Goal: Information Seeking & Learning: Learn about a topic

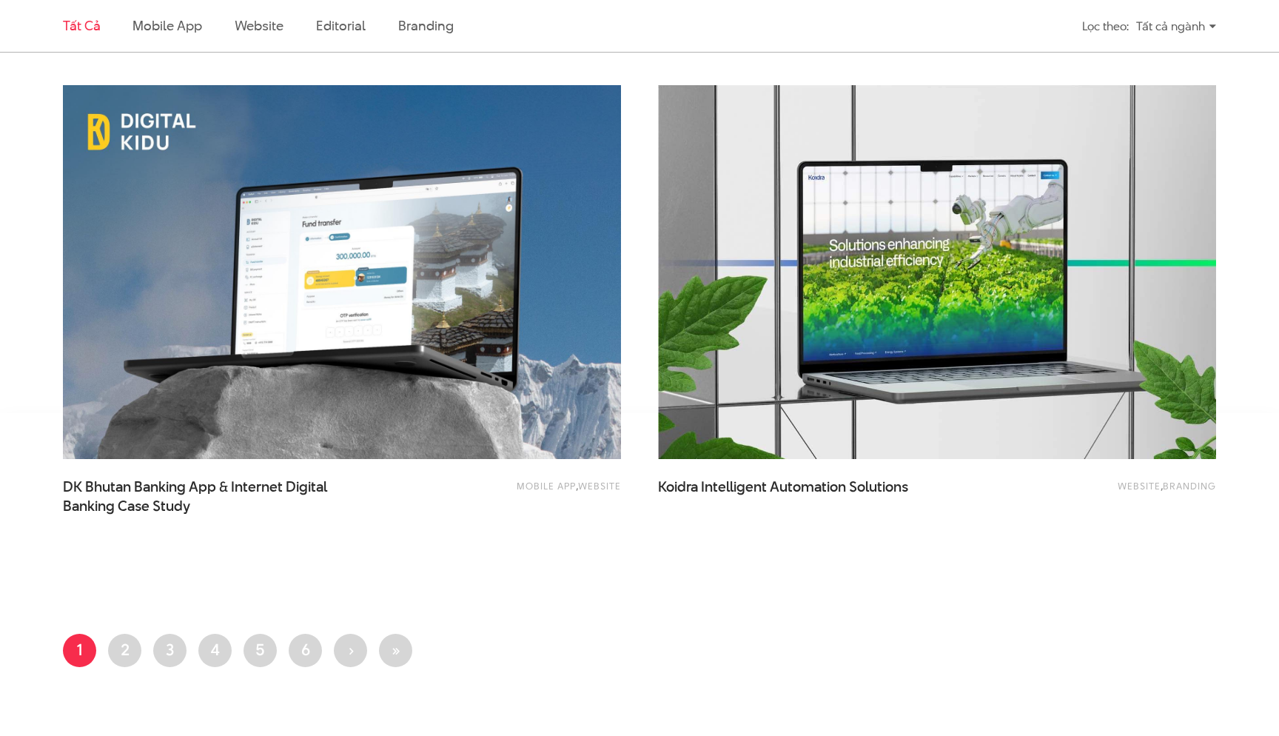
scroll to position [3046, 0]
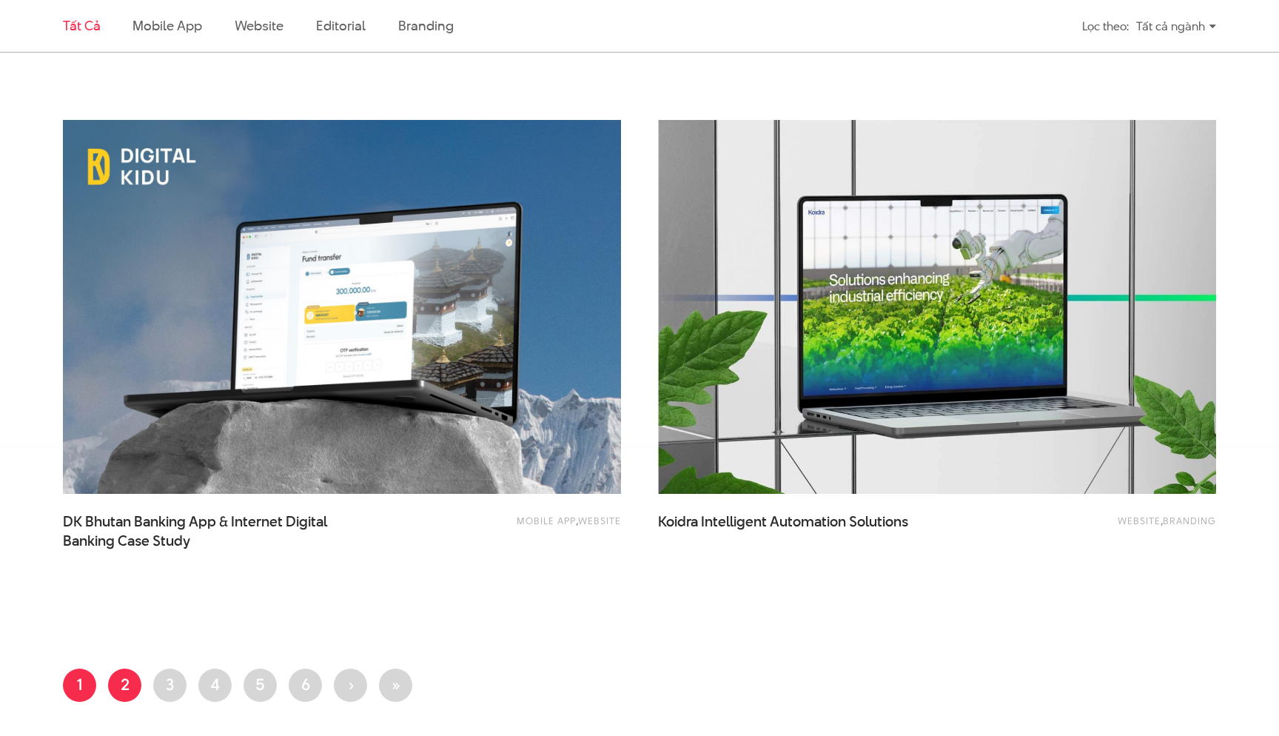
click at [123, 683] on link "Trang 2" at bounding box center [124, 685] width 33 height 33
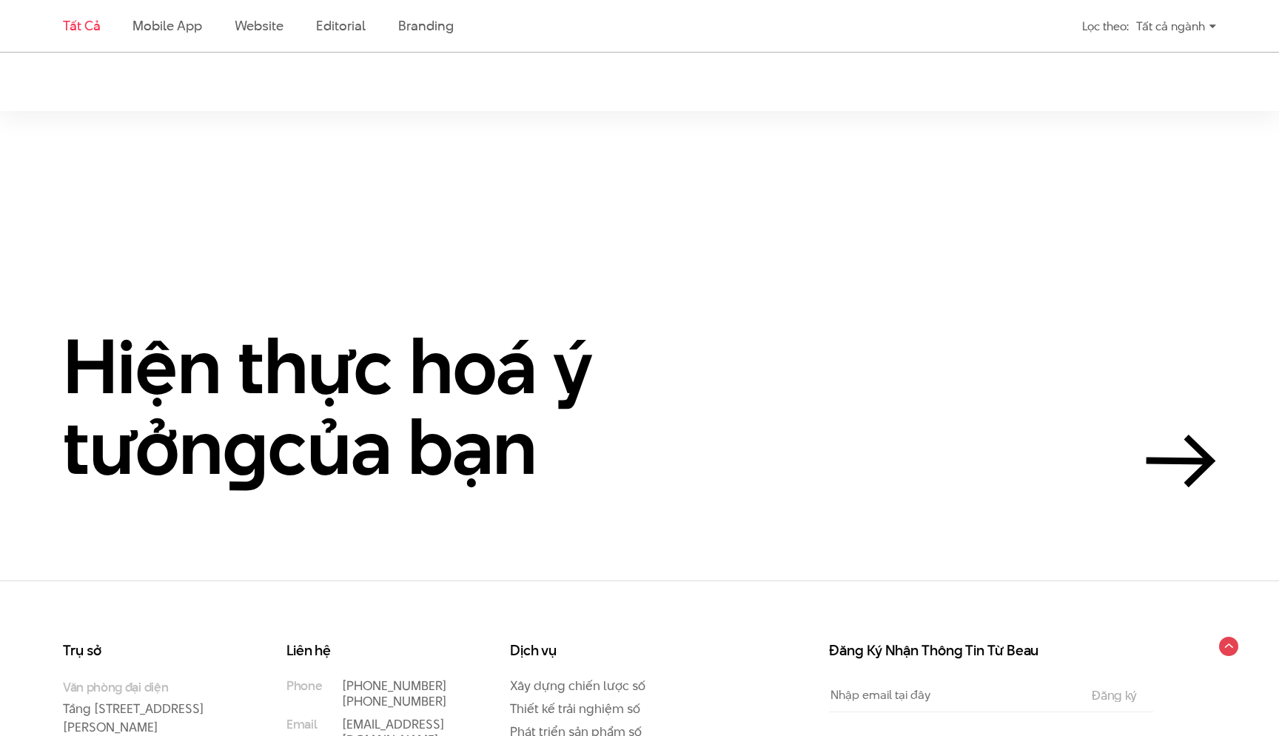
scroll to position [3492, 0]
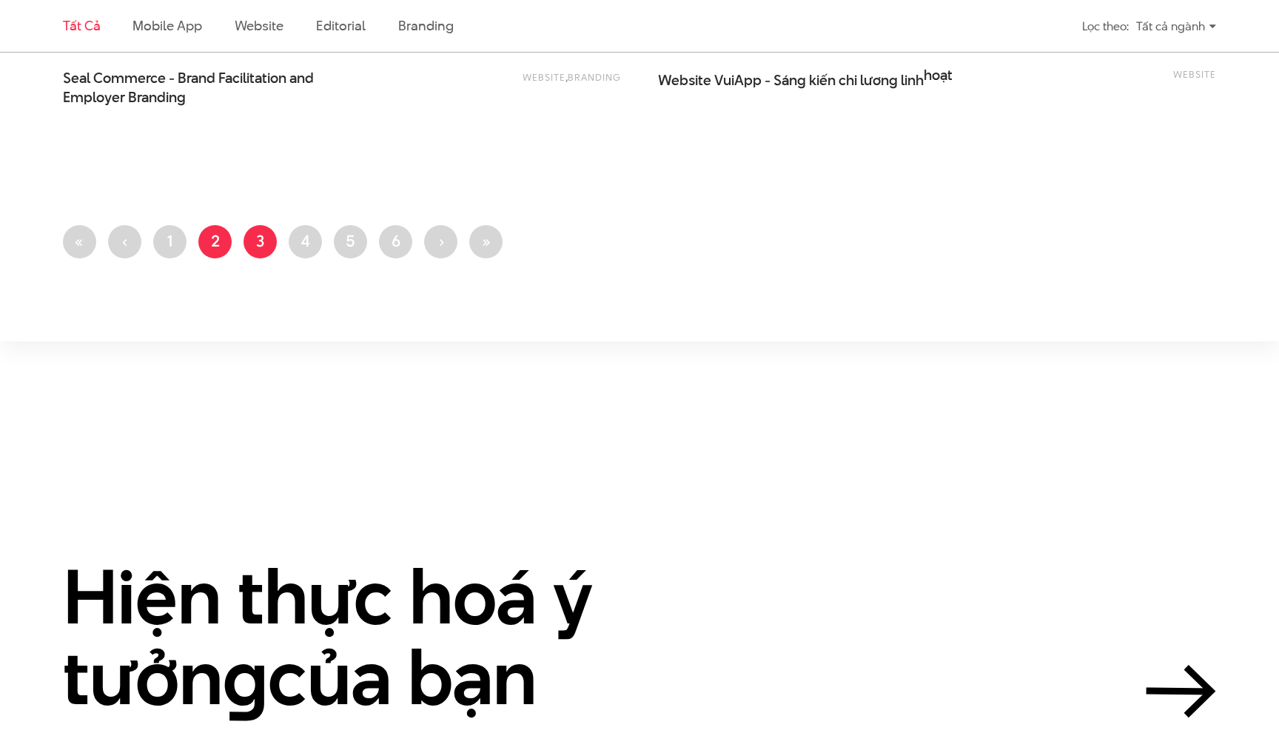
click at [249, 246] on link "Trang 3" at bounding box center [260, 241] width 33 height 33
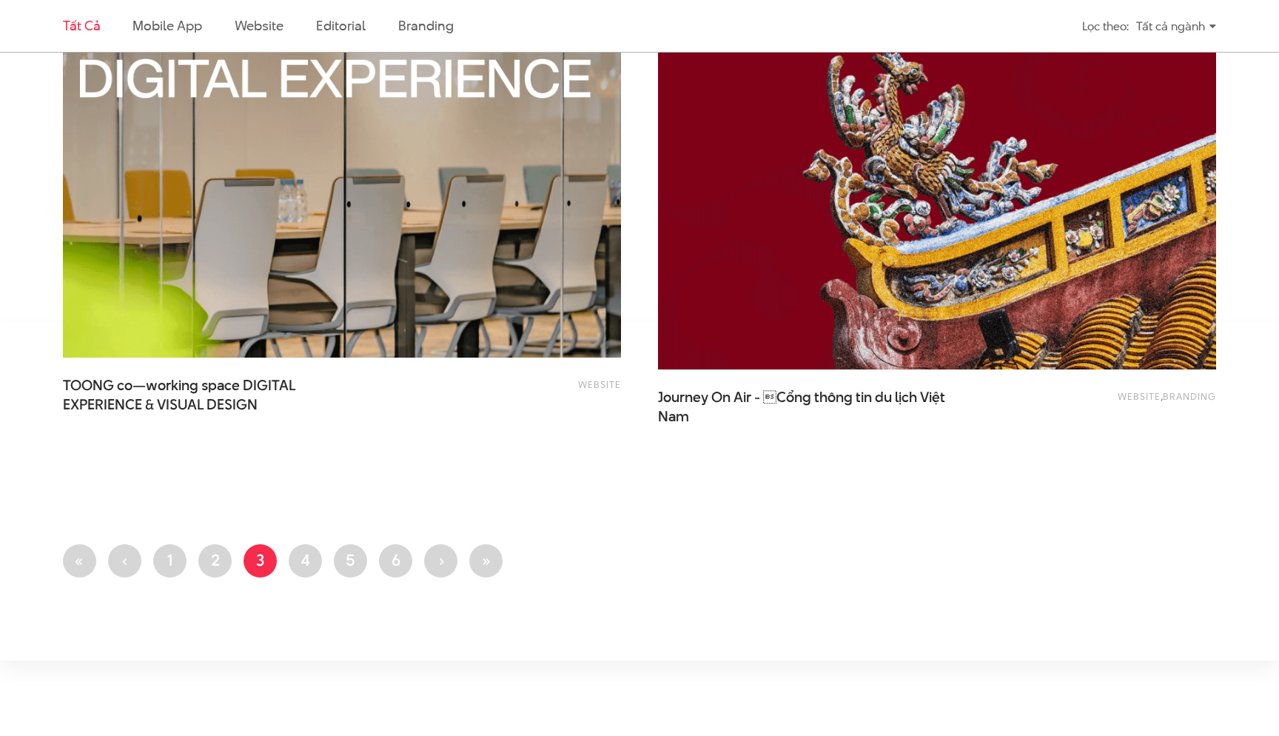
scroll to position [3141, 0]
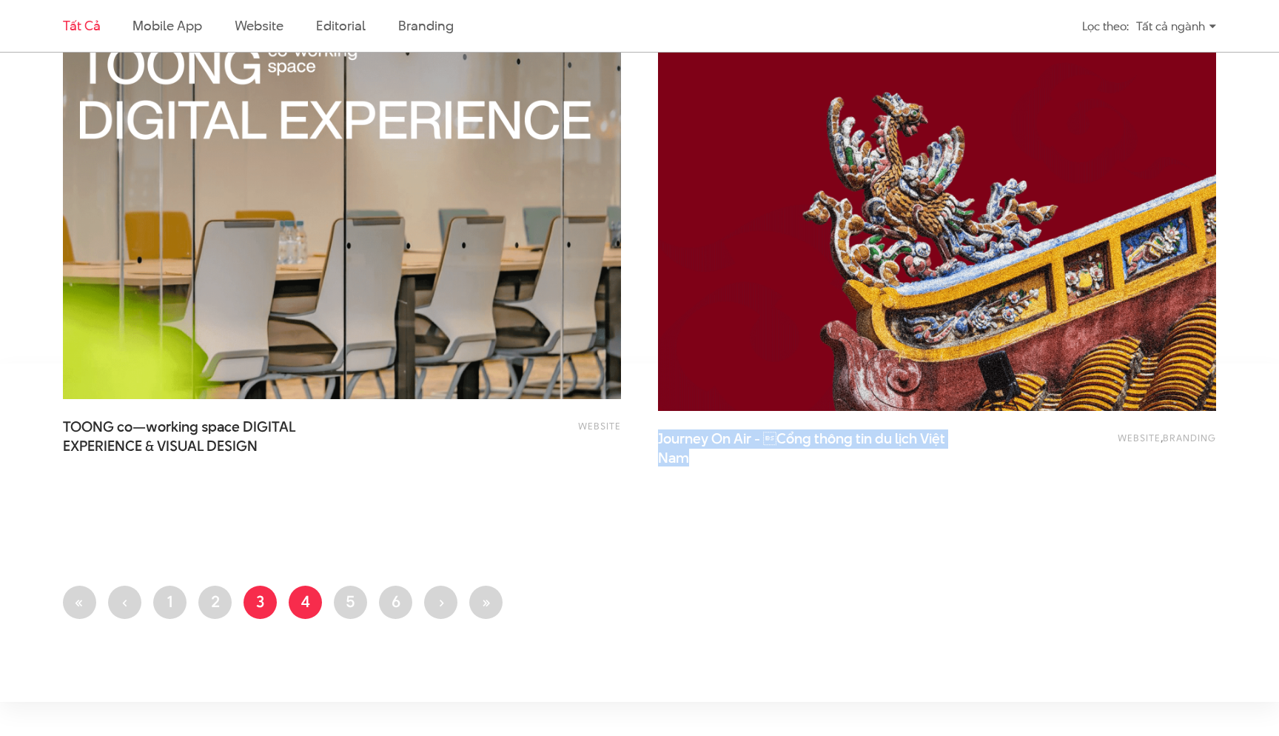
click at [307, 598] on link "Trang 4" at bounding box center [305, 602] width 33 height 33
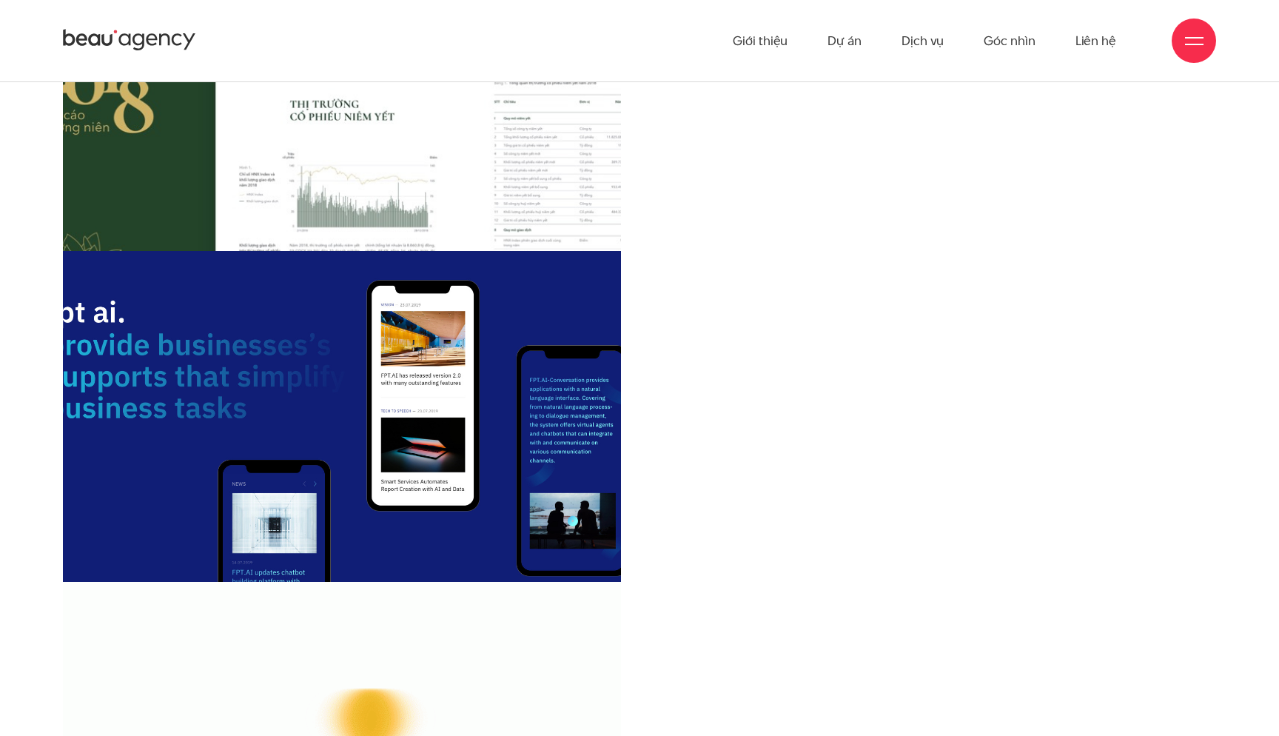
scroll to position [269, 0]
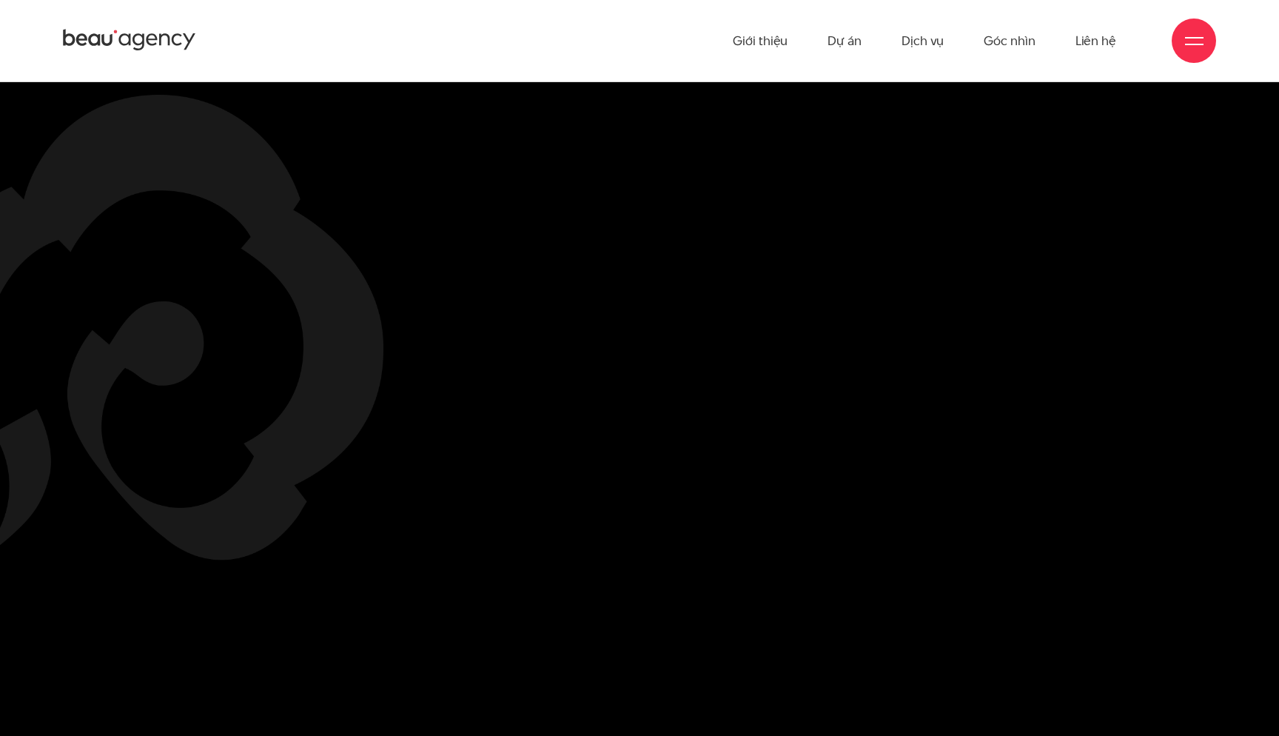
scroll to position [4591, 0]
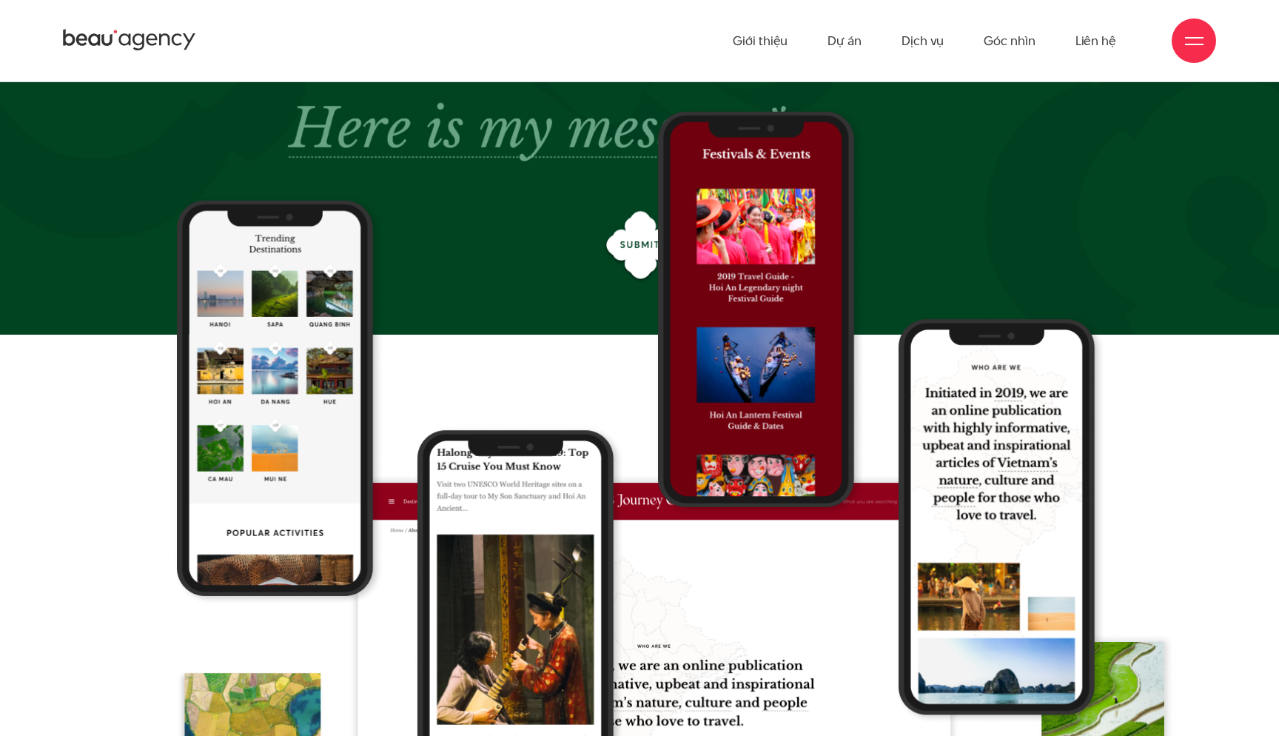
scroll to position [6539, 0]
